Goal: Transaction & Acquisition: Purchase product/service

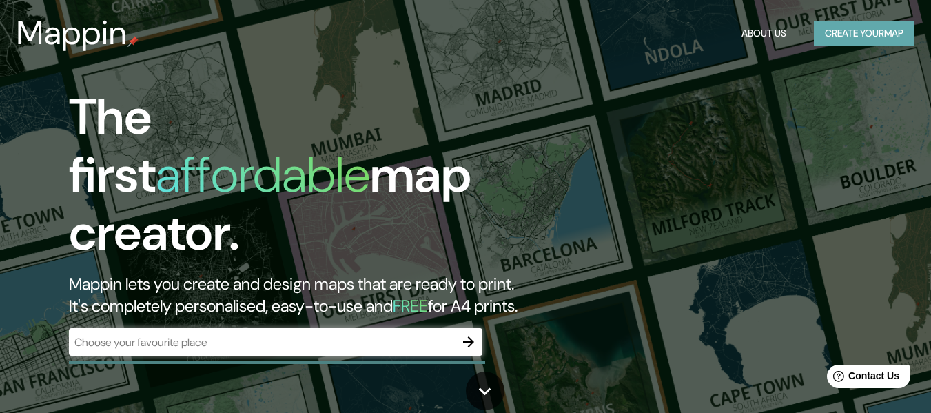
click at [870, 33] on button "Create your map" at bounding box center [864, 33] width 101 height 25
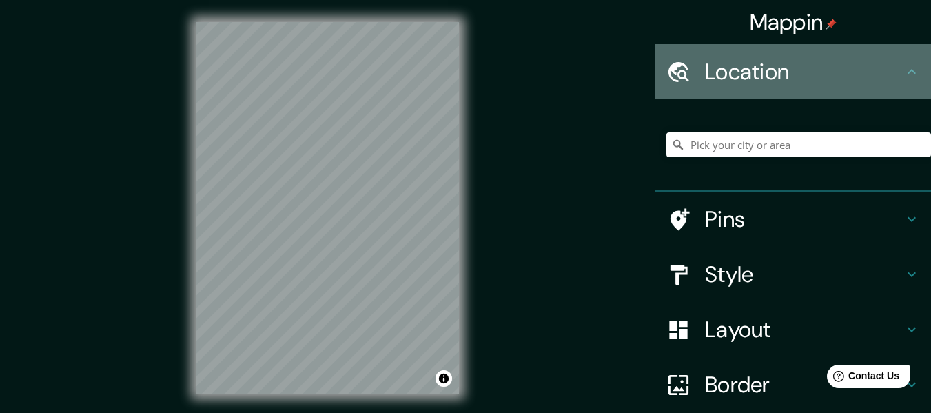
click at [734, 82] on h4 "Location" at bounding box center [804, 72] width 198 height 28
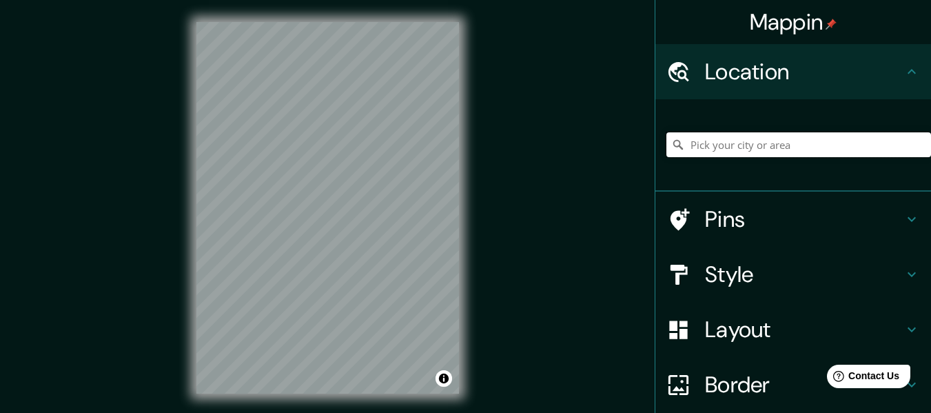
click at [722, 143] on input "Pick your city or area" at bounding box center [798, 144] width 265 height 25
paste input "Ucayali 2572"
drag, startPoint x: 827, startPoint y: 144, endPoint x: 901, endPoint y: 138, distance: 74.6
click at [901, 138] on input "[STREET_ADDRESS]" at bounding box center [798, 144] width 265 height 25
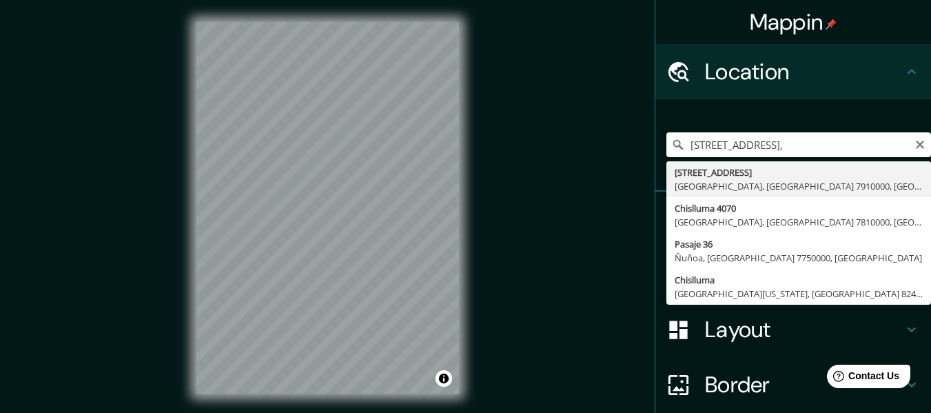
scroll to position [0, 35]
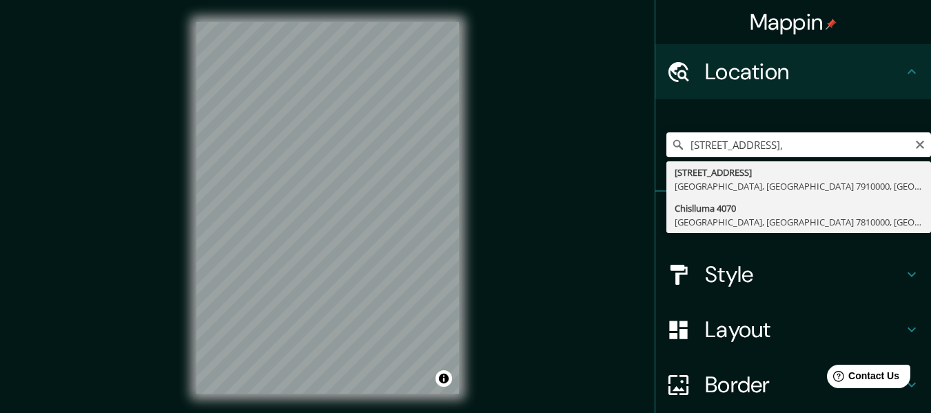
type input "[STREET_ADDRESS]"
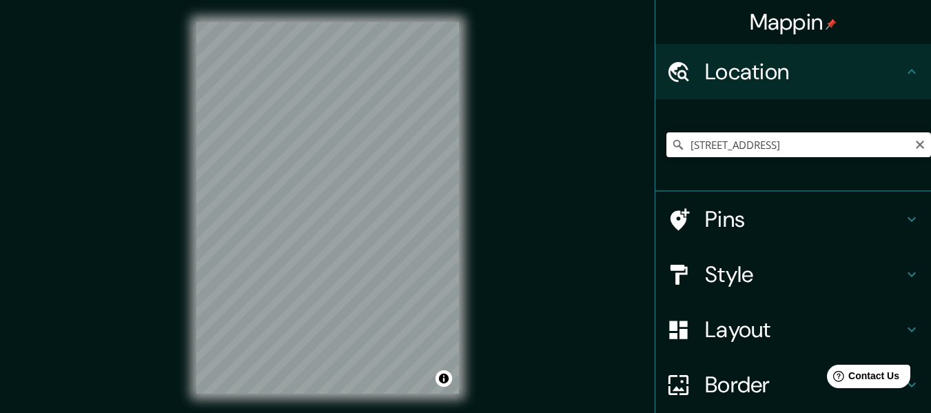
click at [719, 150] on input "[STREET_ADDRESS]" at bounding box center [798, 144] width 265 height 25
drag, startPoint x: 693, startPoint y: 141, endPoint x: 701, endPoint y: 139, distance: 8.4
click at [701, 139] on input "[STREET_ADDRESS]" at bounding box center [798, 144] width 265 height 25
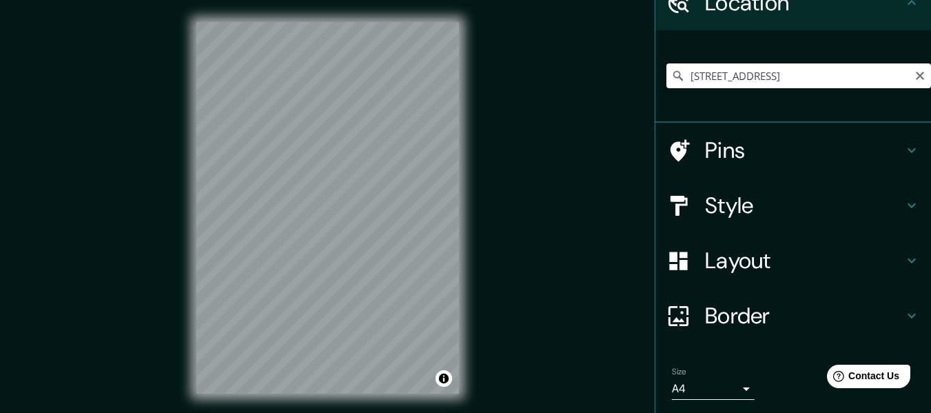
scroll to position [0, 134]
drag, startPoint x: 679, startPoint y: 76, endPoint x: 915, endPoint y: 73, distance: 235.7
click at [915, 73] on input "[STREET_ADDRESS]" at bounding box center [798, 75] width 265 height 25
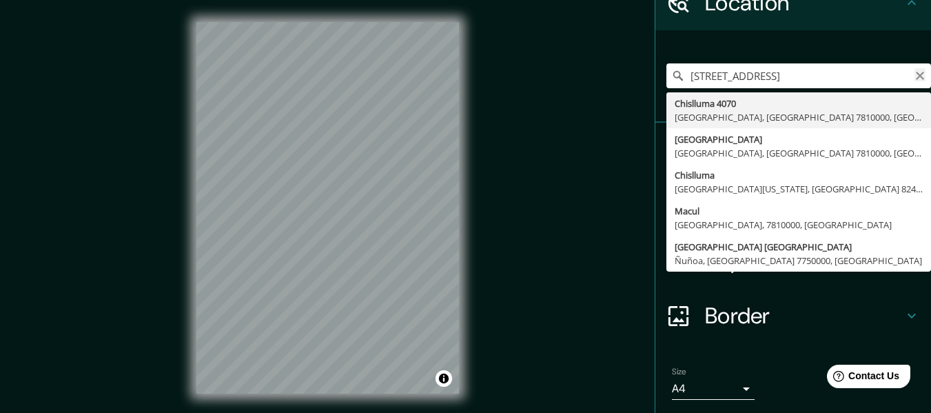
scroll to position [0, 0]
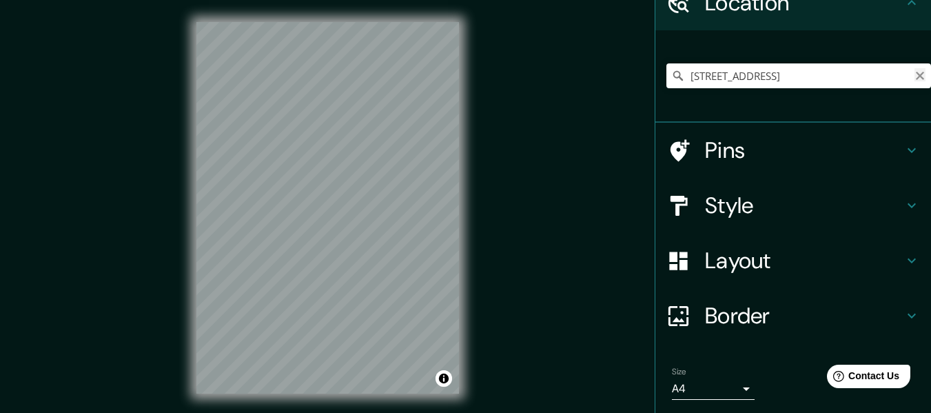
click at [914, 80] on icon "Clear" at bounding box center [919, 75] width 11 height 11
click at [768, 77] on input "Pick your city or area" at bounding box center [798, 75] width 265 height 25
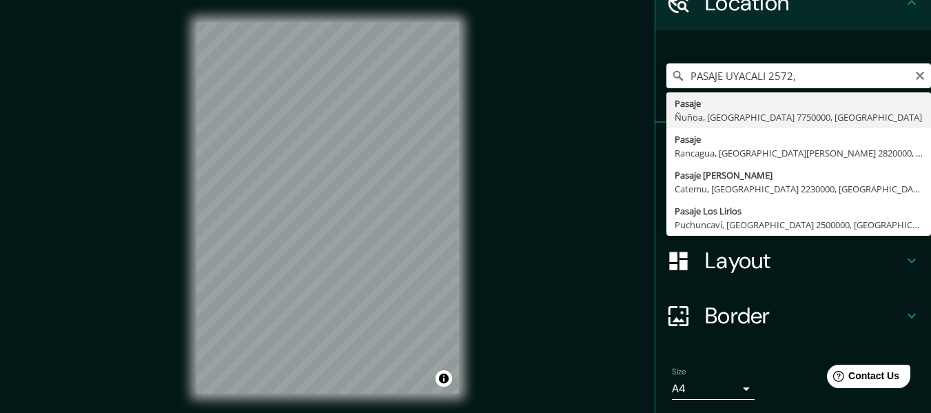
type input "Pasaje, Ñuñoa, [GEOGRAPHIC_DATA] 7750000, [GEOGRAPHIC_DATA]"
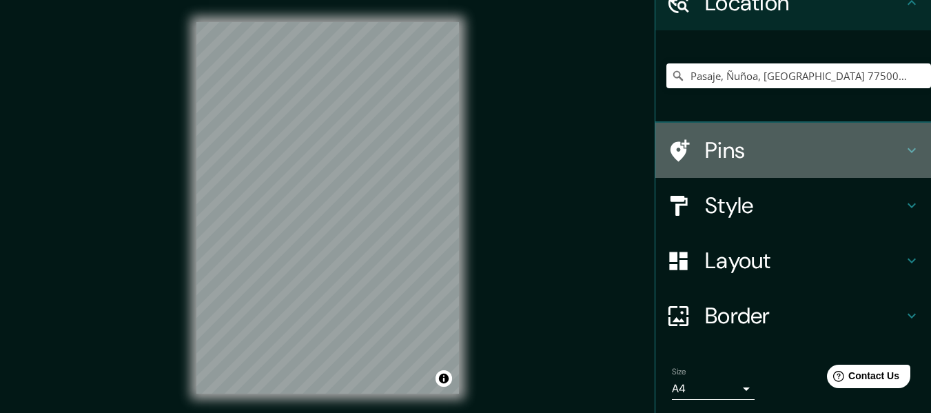
click at [903, 151] on icon at bounding box center [911, 150] width 17 height 17
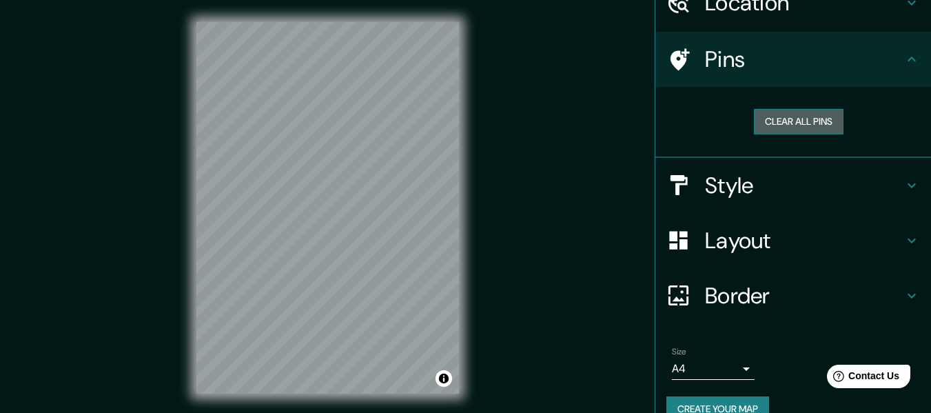
click at [803, 119] on button "Clear all pins" at bounding box center [799, 121] width 90 height 25
click at [707, 52] on h4 "Pins" at bounding box center [804, 59] width 198 height 28
click at [773, 119] on button "Clear all pins" at bounding box center [799, 121] width 90 height 25
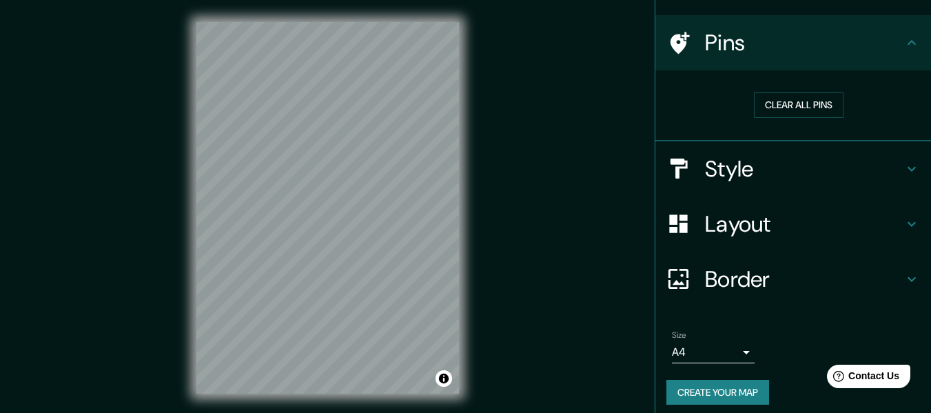
scroll to position [94, 0]
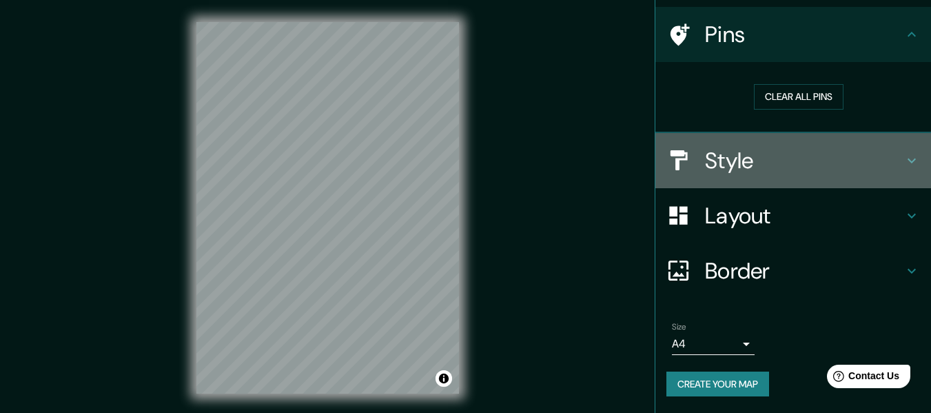
click at [733, 163] on h4 "Style" at bounding box center [804, 161] width 198 height 28
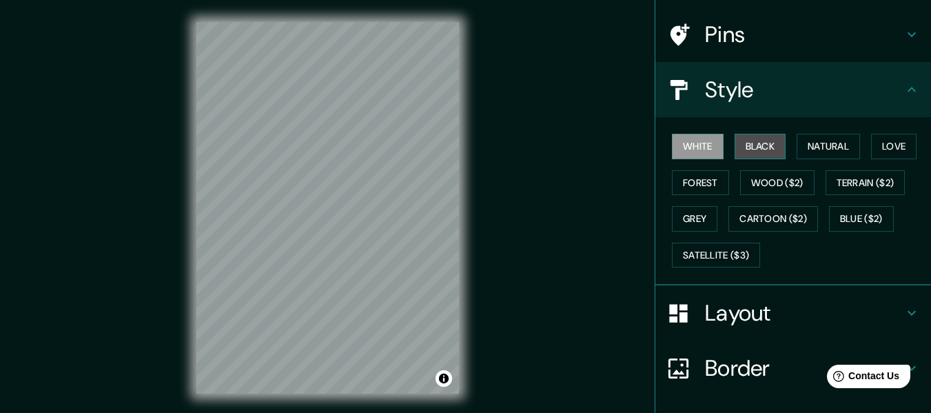
click at [747, 145] on button "Black" at bounding box center [760, 146] width 52 height 25
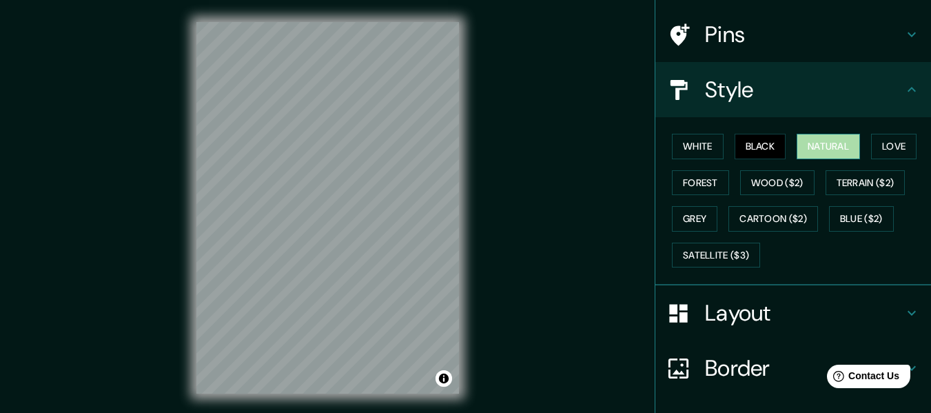
click at [816, 142] on button "Natural" at bounding box center [827, 146] width 63 height 25
click at [884, 142] on button "Love" at bounding box center [893, 146] width 45 height 25
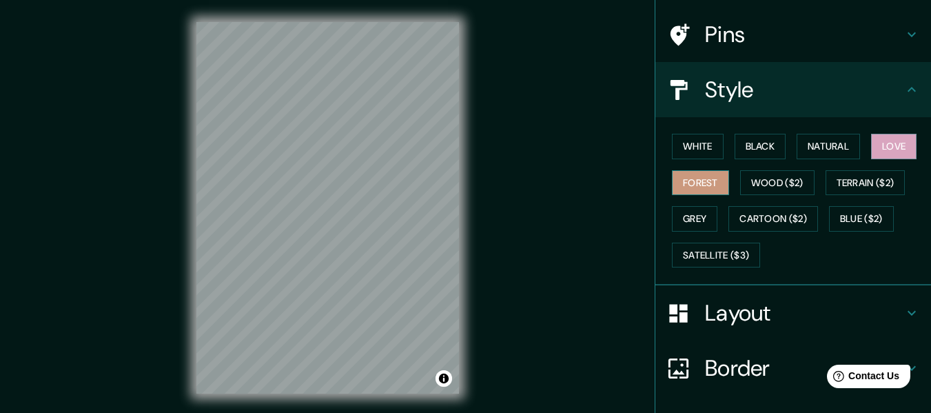
click at [683, 179] on button "Forest" at bounding box center [700, 182] width 57 height 25
click at [758, 183] on button "Wood ($2)" at bounding box center [777, 182] width 74 height 25
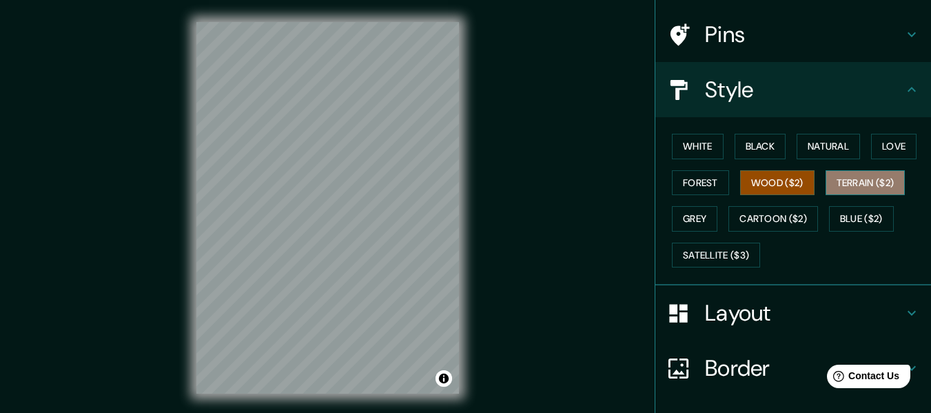
click at [836, 183] on button "Terrain ($2)" at bounding box center [865, 182] width 80 height 25
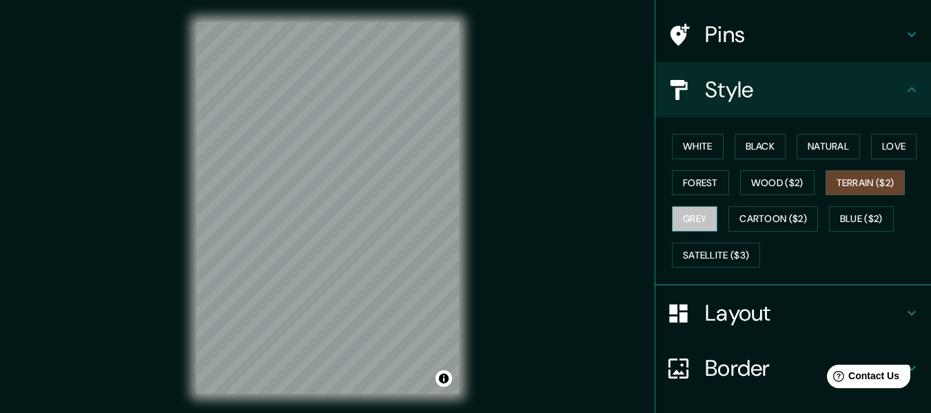
click at [691, 220] on button "Grey" at bounding box center [694, 218] width 45 height 25
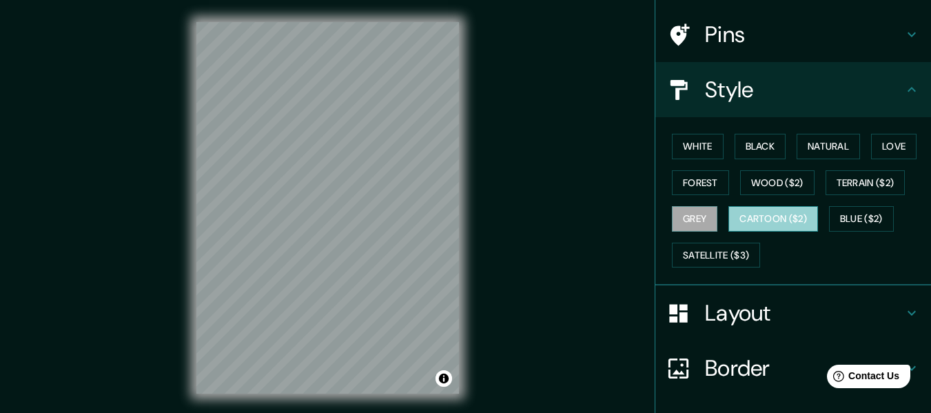
click at [765, 214] on button "Cartoon ($2)" at bounding box center [773, 218] width 90 height 25
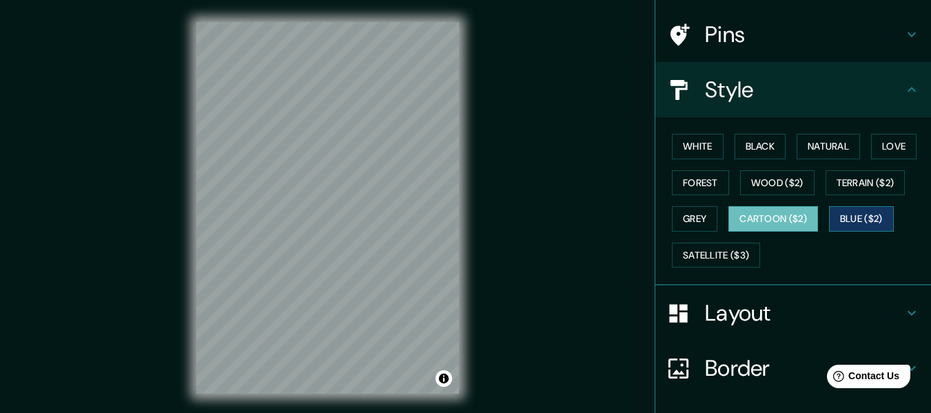
click at [851, 212] on button "Blue ($2)" at bounding box center [861, 218] width 65 height 25
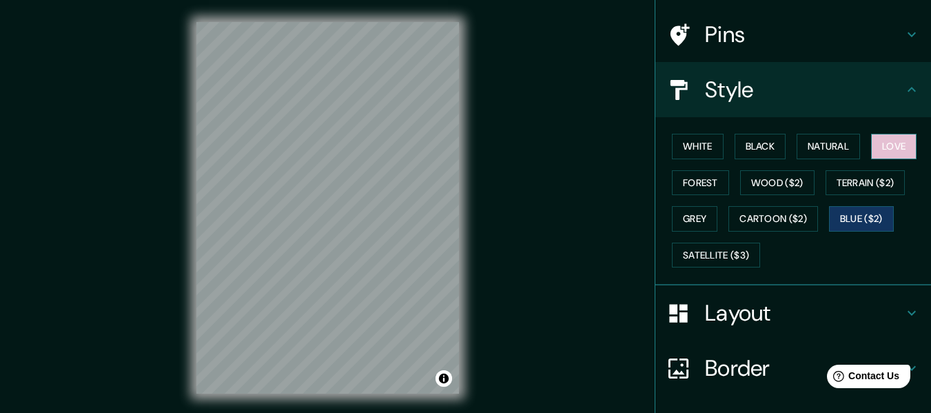
click at [885, 142] on button "Love" at bounding box center [893, 146] width 45 height 25
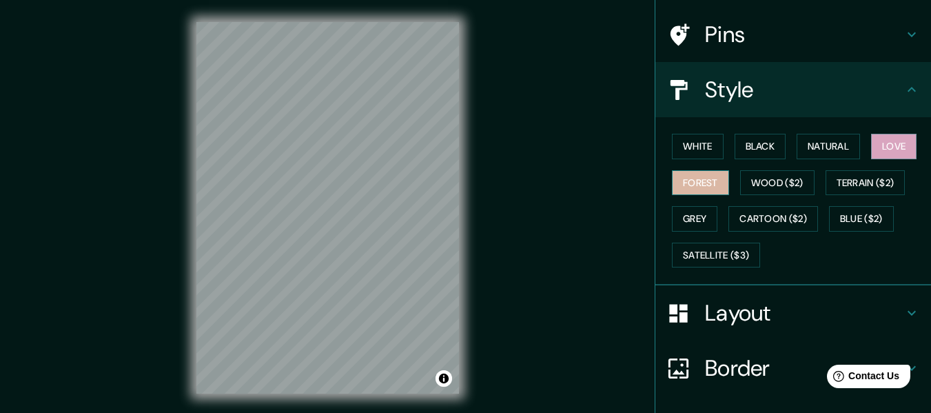
click at [701, 183] on button "Forest" at bounding box center [700, 182] width 57 height 25
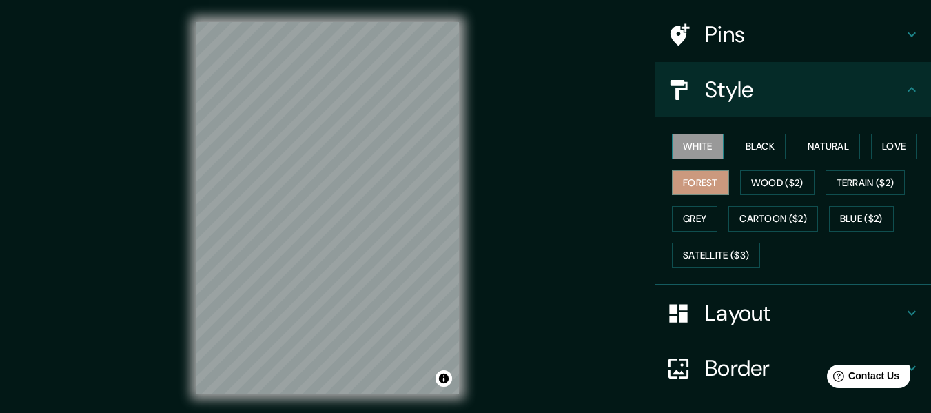
click at [702, 143] on button "White" at bounding box center [698, 146] width 52 height 25
click at [745, 146] on button "Black" at bounding box center [760, 146] width 52 height 25
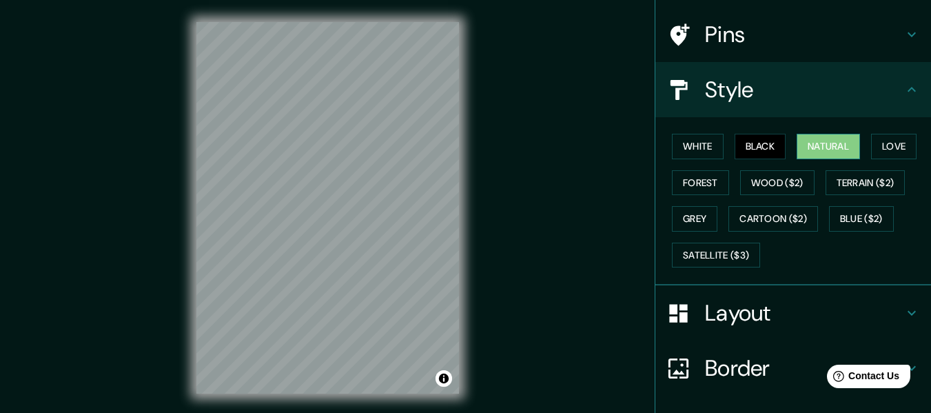
click at [810, 146] on button "Natural" at bounding box center [827, 146] width 63 height 25
click at [872, 143] on button "Love" at bounding box center [893, 146] width 45 height 25
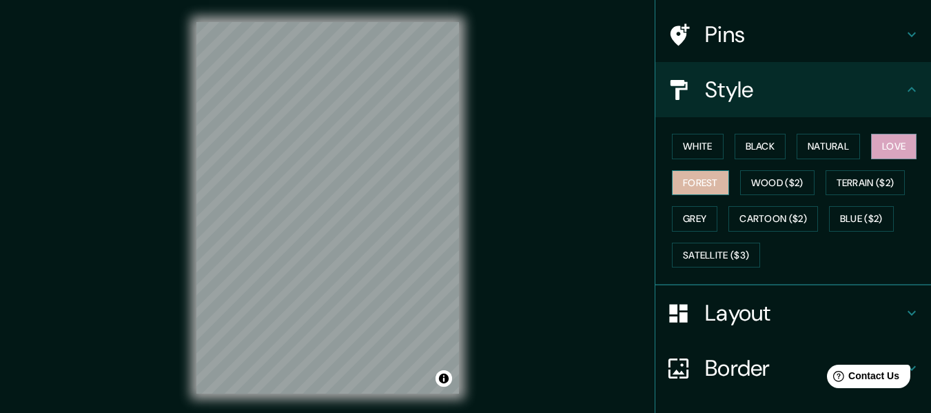
click at [695, 183] on button "Forest" at bounding box center [700, 182] width 57 height 25
click at [881, 152] on button "Love" at bounding box center [893, 146] width 45 height 25
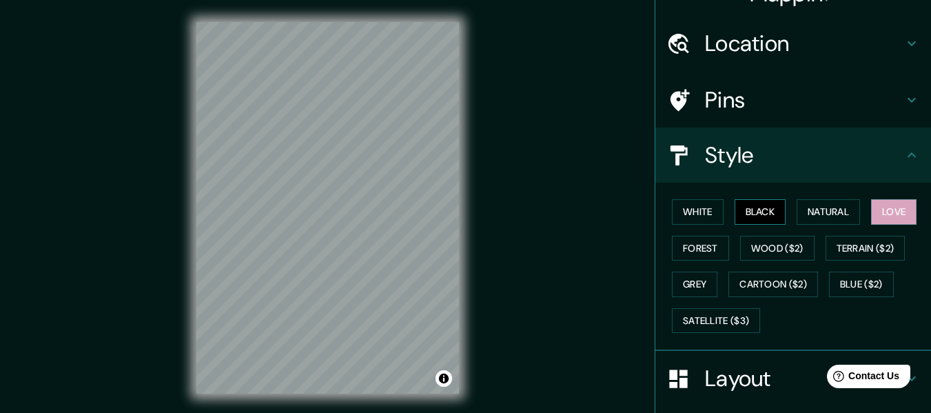
scroll to position [0, 0]
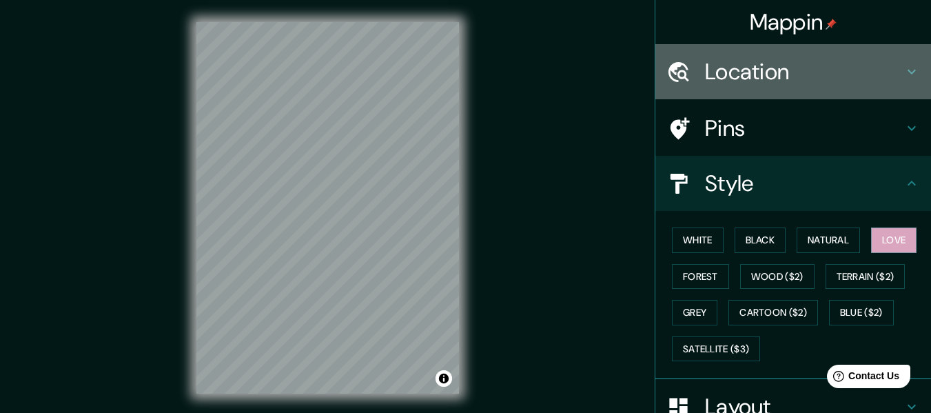
click at [727, 78] on h4 "Location" at bounding box center [804, 72] width 198 height 28
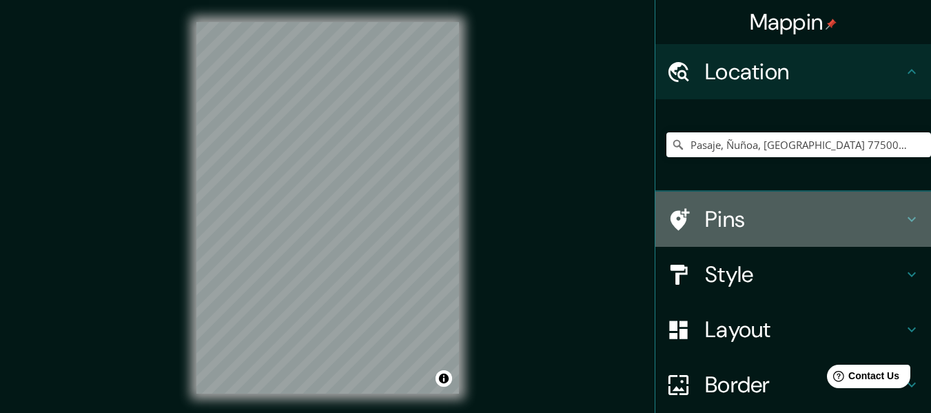
click at [741, 211] on h4 "Pins" at bounding box center [804, 219] width 198 height 28
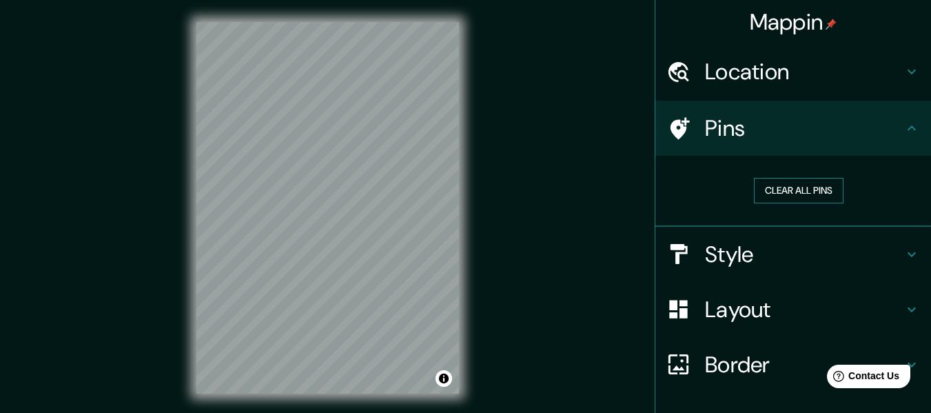
click at [772, 187] on button "Clear all pins" at bounding box center [799, 190] width 90 height 25
click at [791, 188] on button "Clear all pins" at bounding box center [799, 190] width 90 height 25
click at [390, 213] on div at bounding box center [387, 208] width 11 height 11
click at [395, 167] on div at bounding box center [392, 165] width 11 height 11
click at [384, 165] on div at bounding box center [384, 165] width 11 height 11
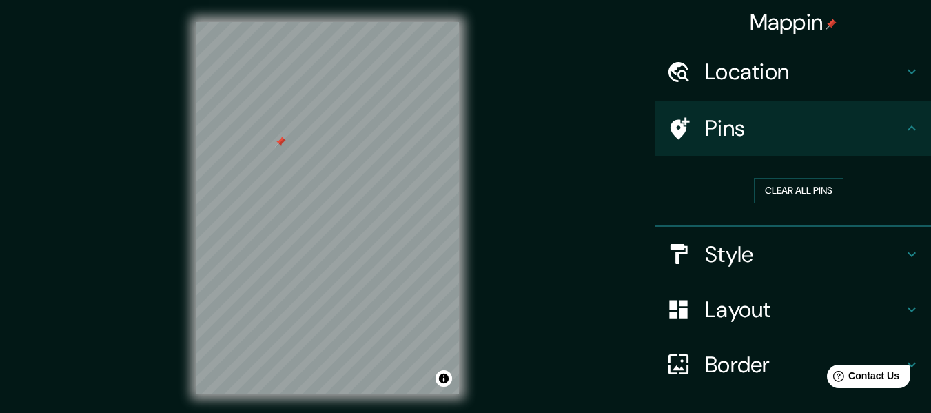
click at [285, 146] on div at bounding box center [280, 141] width 11 height 11
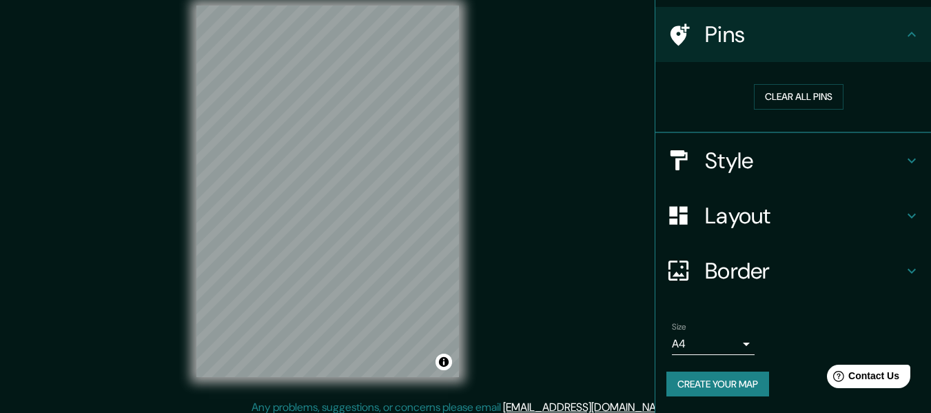
scroll to position [25, 0]
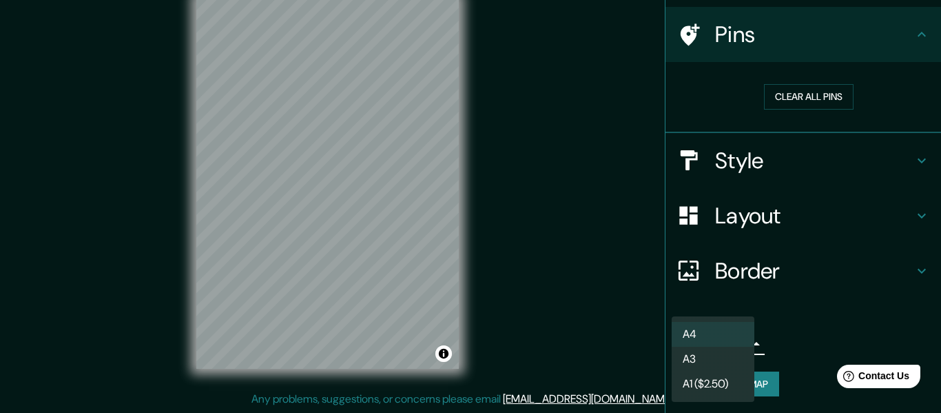
click at [732, 342] on body "Mappin Location [GEOGRAPHIC_DATA], [GEOGRAPHIC_DATA], [GEOGRAPHIC_DATA] 7750000…" at bounding box center [470, 181] width 941 height 413
click at [810, 311] on div at bounding box center [470, 206] width 941 height 413
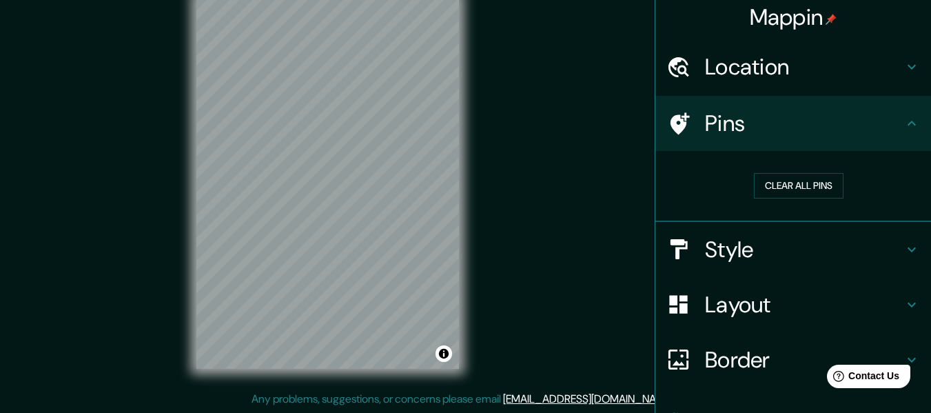
scroll to position [0, 0]
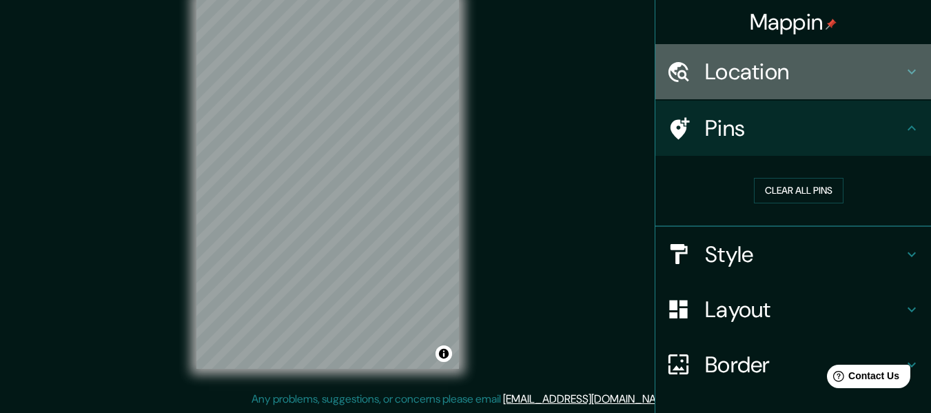
click at [774, 74] on h4 "Location" at bounding box center [804, 72] width 198 height 28
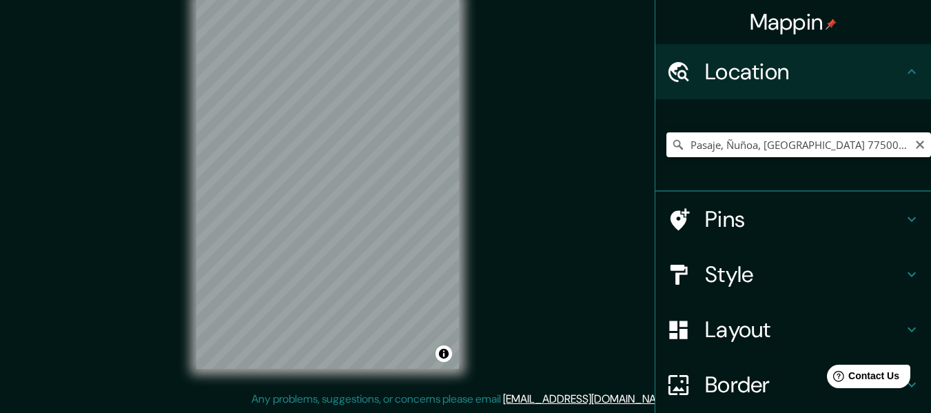
click at [717, 140] on input "Pasaje, Ñuñoa, [GEOGRAPHIC_DATA] 7750000, [GEOGRAPHIC_DATA]" at bounding box center [798, 144] width 265 height 25
drag, startPoint x: 690, startPoint y: 144, endPoint x: 699, endPoint y: 145, distance: 8.4
click at [745, 144] on input "Pasaje, Ñuñoa, [GEOGRAPHIC_DATA] 7750000, [GEOGRAPHIC_DATA]" at bounding box center [798, 144] width 265 height 25
drag, startPoint x: 681, startPoint y: 143, endPoint x: 917, endPoint y: 140, distance: 235.7
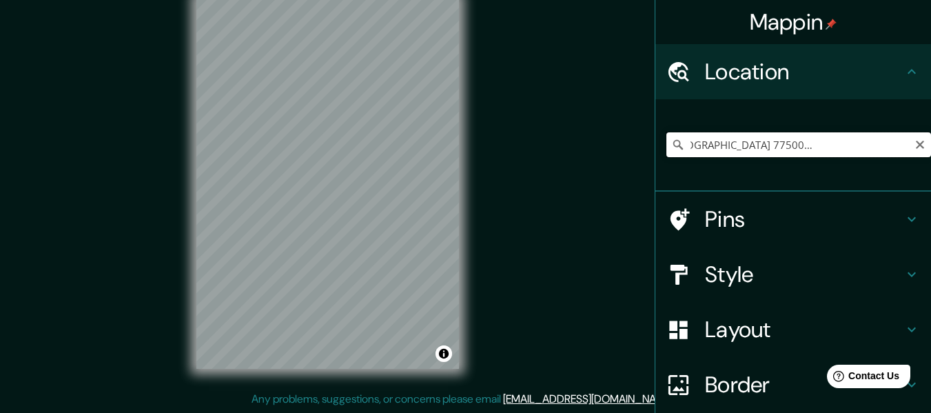
click at [917, 140] on input "Pasaje, Ñuñoa, [GEOGRAPHIC_DATA] 7750000, [GEOGRAPHIC_DATA]" at bounding box center [798, 144] width 265 height 25
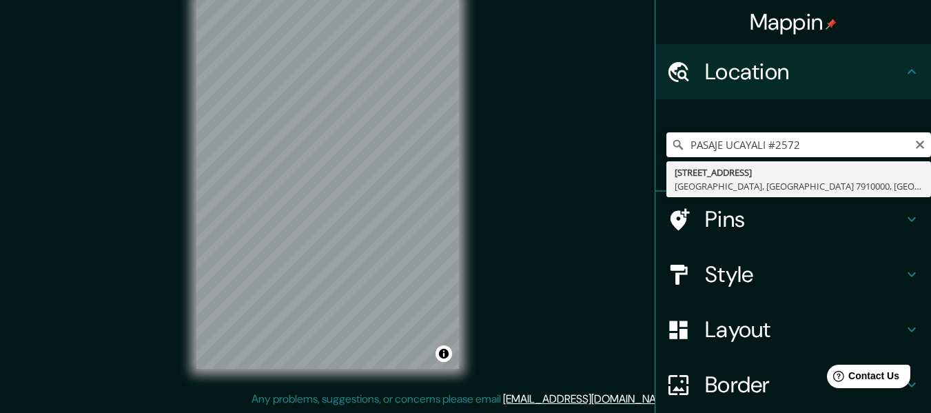
type input "[STREET_ADDRESS]"
